Goal: Task Accomplishment & Management: Complete application form

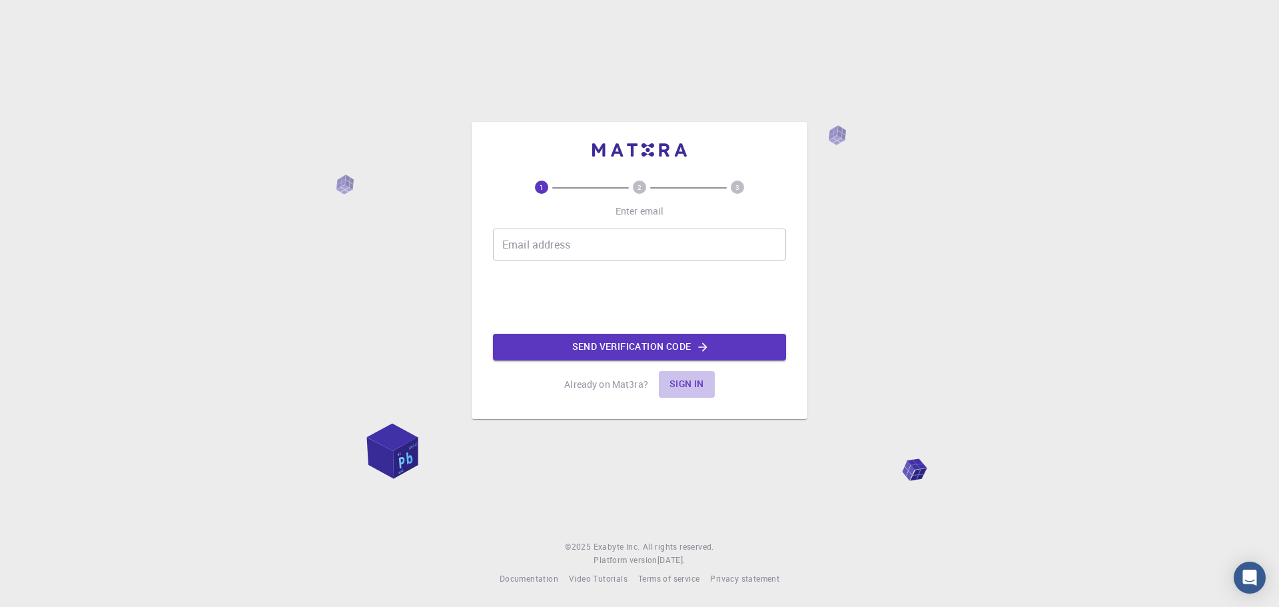
click at [683, 380] on button "Sign in" at bounding box center [687, 384] width 56 height 27
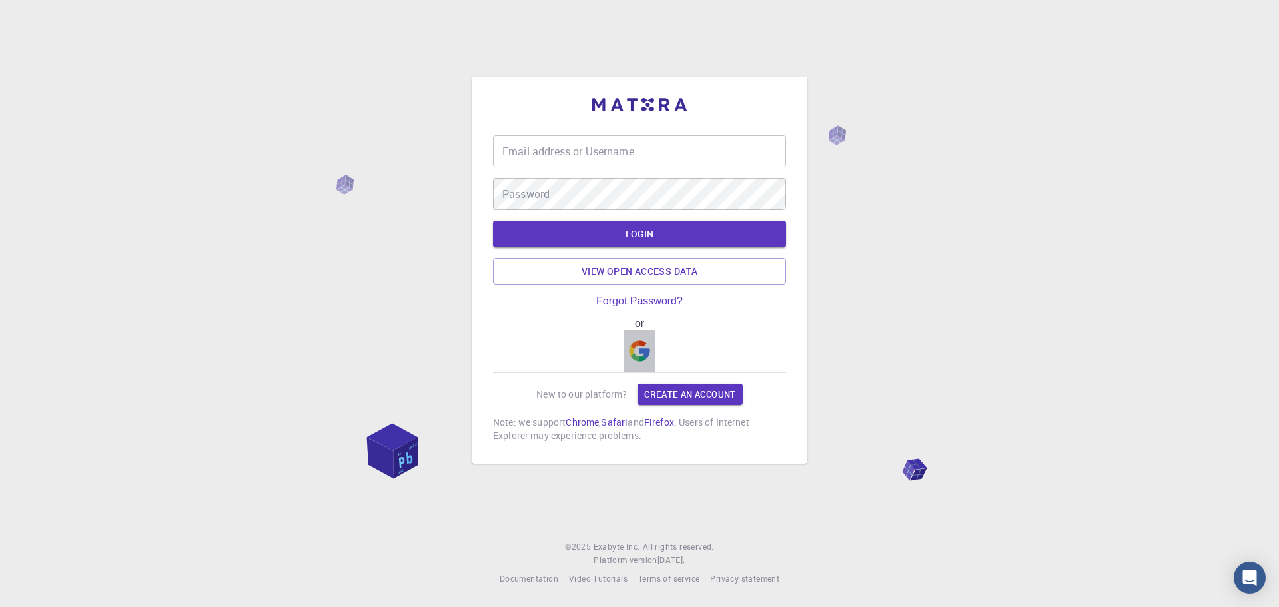
click at [627, 351] on button "button" at bounding box center [639, 351] width 32 height 43
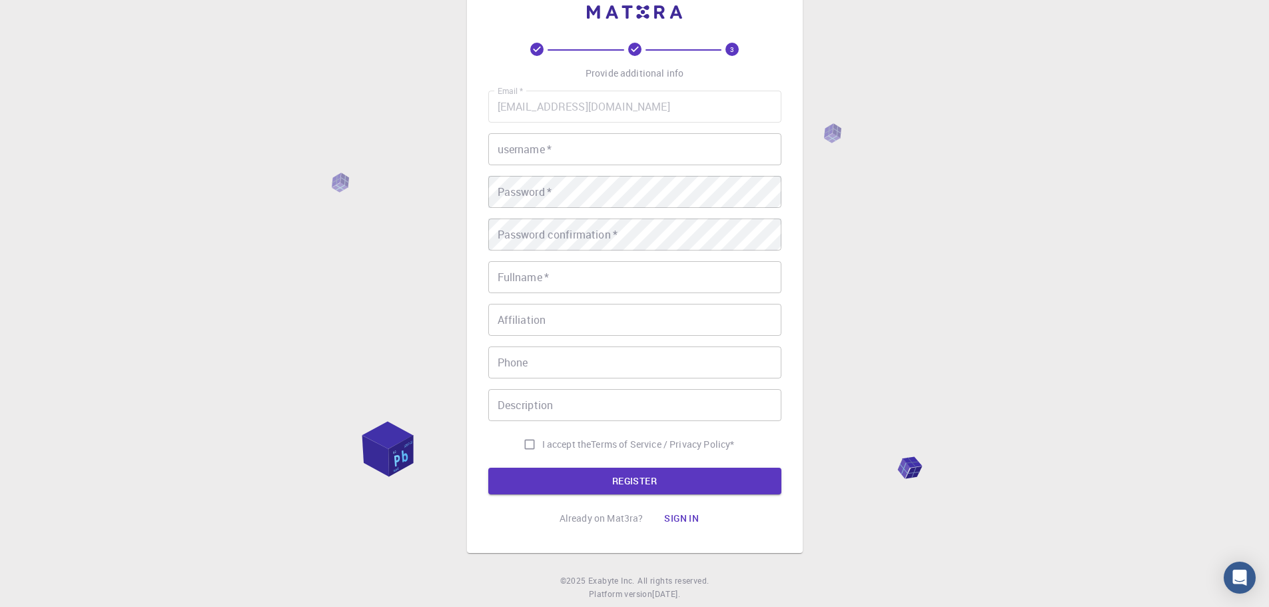
scroll to position [71, 0]
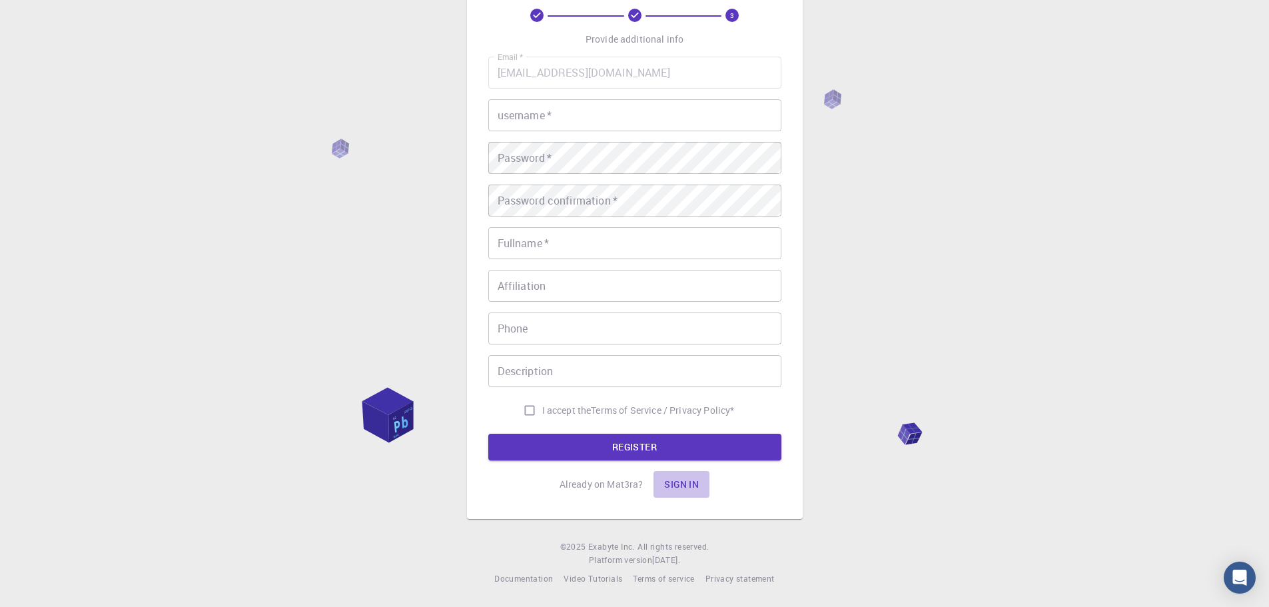
click at [678, 484] on button "Sign in" at bounding box center [681, 484] width 56 height 27
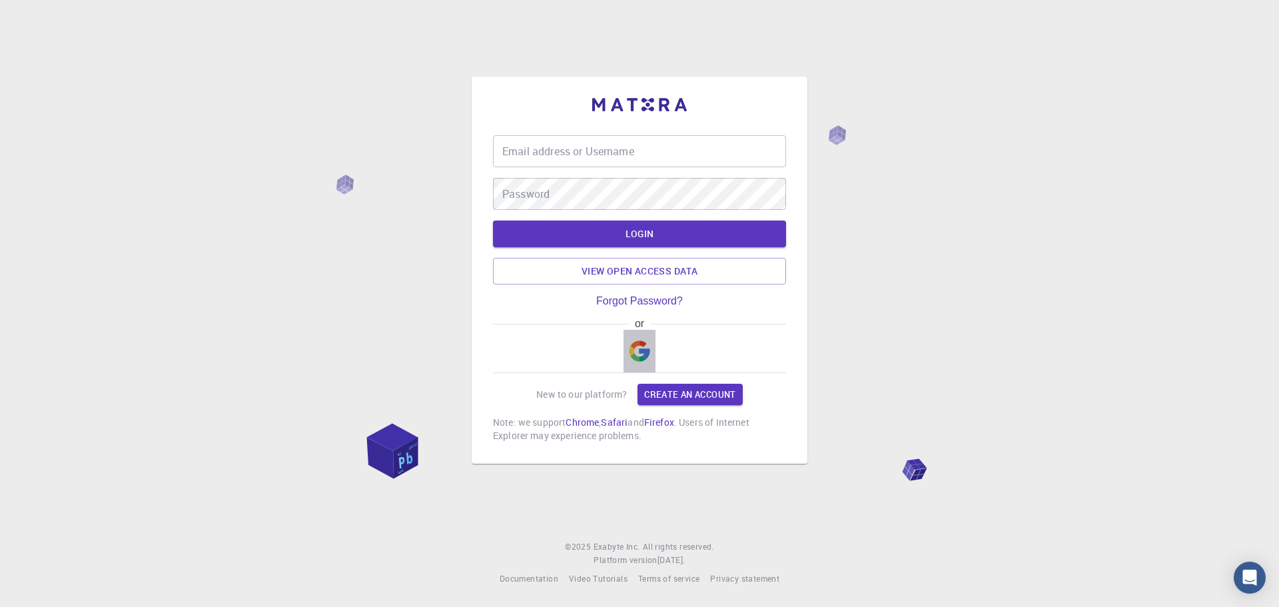
click at [631, 357] on img "button" at bounding box center [639, 350] width 21 height 21
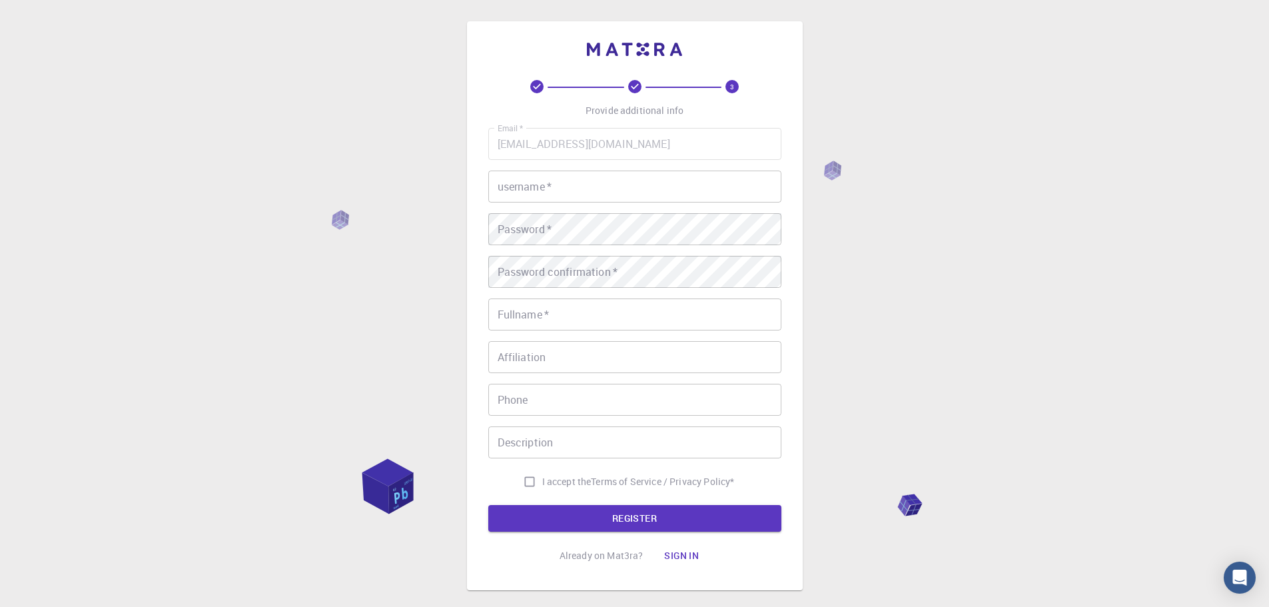
scroll to position [71, 0]
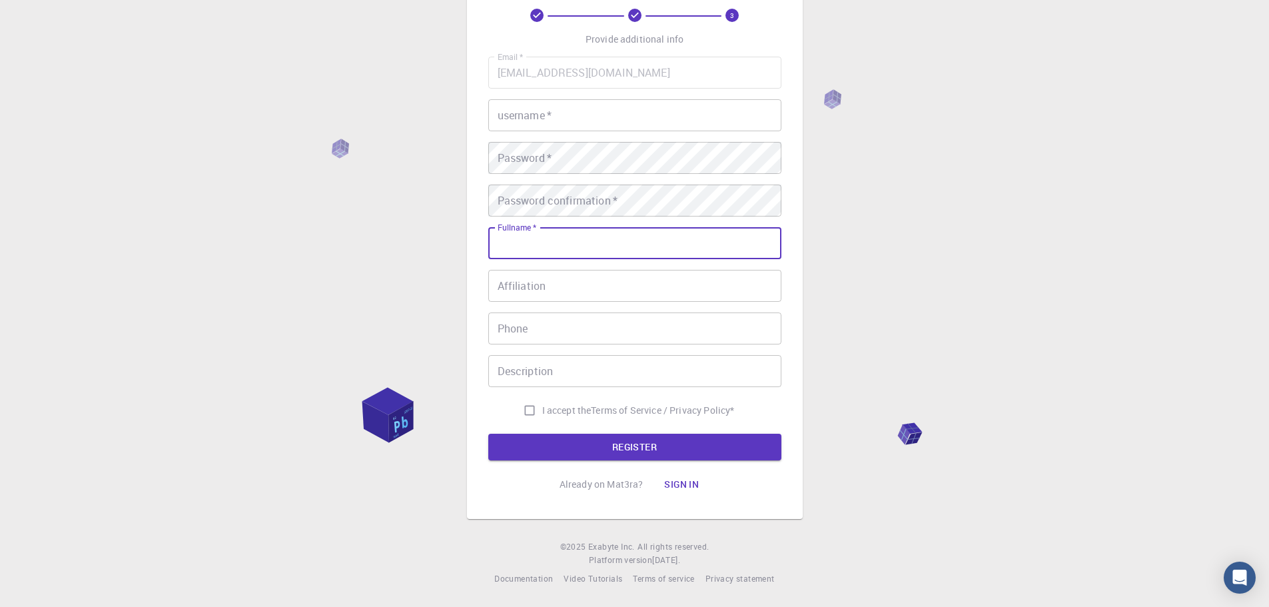
click at [554, 240] on input "Fullname   *" at bounding box center [634, 243] width 293 height 32
click at [562, 250] on input "Fullname   *" at bounding box center [634, 243] width 293 height 32
click at [246, 153] on div "3 Provide additional info Email   * [EMAIL_ADDRESS][DOMAIN_NAME] Email   * user…" at bounding box center [634, 268] width 1269 height 678
